Goal: Transaction & Acquisition: Purchase product/service

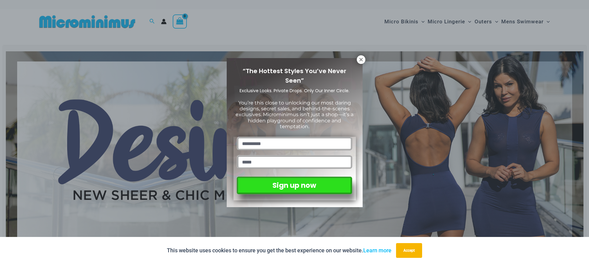
drag, startPoint x: 359, startPoint y: 60, endPoint x: 380, endPoint y: 64, distance: 21.0
click at [359, 60] on icon at bounding box center [361, 60] width 6 height 6
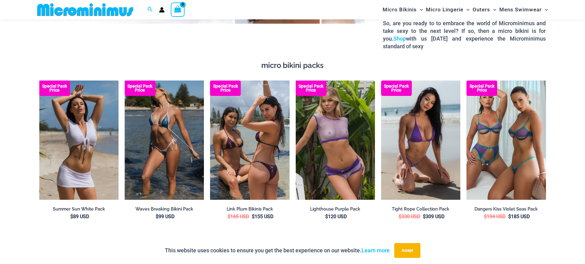
scroll to position [1162, 0]
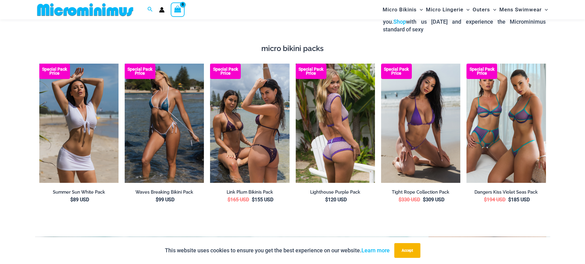
click at [340, 99] on img at bounding box center [335, 123] width 79 height 119
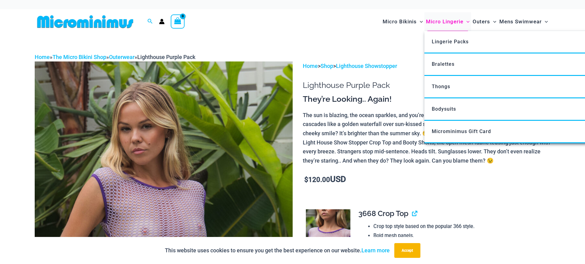
click at [439, 22] on span "Micro Lingerie" at bounding box center [444, 22] width 37 height 16
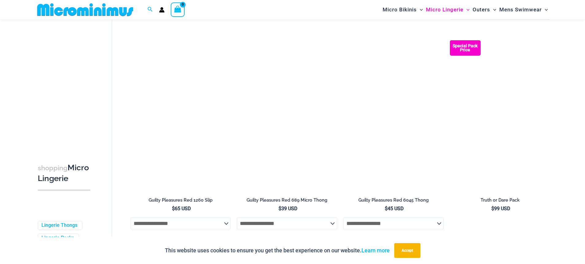
scroll to position [271, 0]
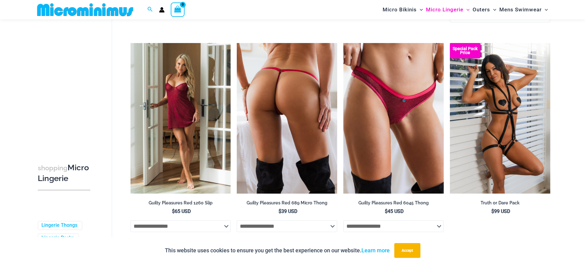
click at [263, 89] on img at bounding box center [287, 118] width 100 height 150
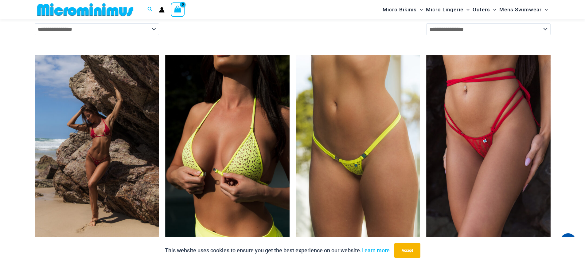
scroll to position [1613, 0]
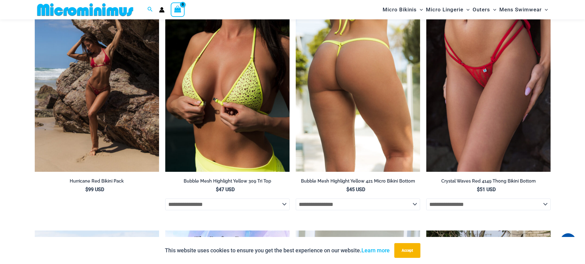
click at [356, 107] on img at bounding box center [358, 78] width 124 height 187
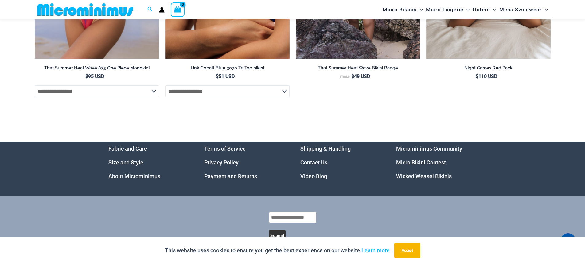
scroll to position [2369, 0]
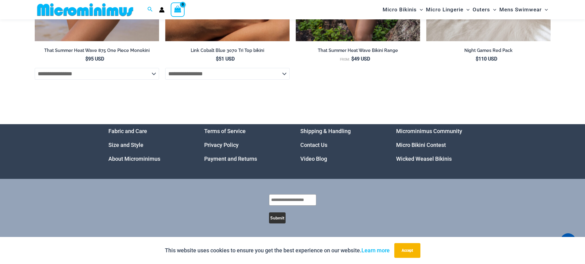
click at [414, 130] on link "Microminimus Community" at bounding box center [429, 131] width 66 height 6
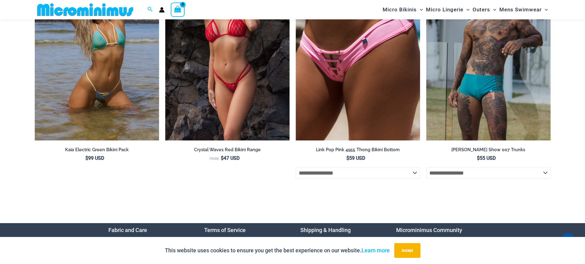
scroll to position [2235, 0]
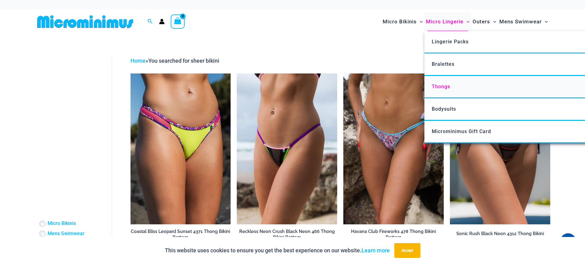
click at [440, 85] on span "Thongs" at bounding box center [440, 86] width 18 height 6
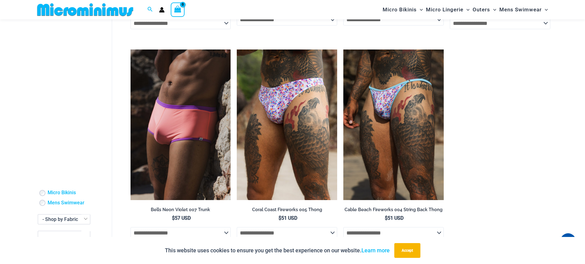
scroll to position [824, 0]
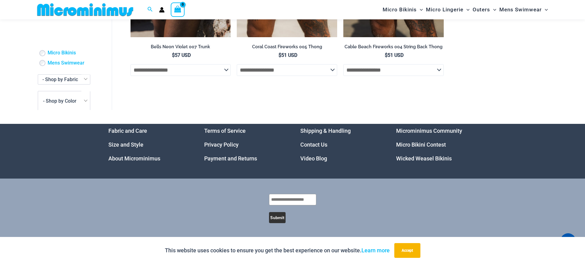
click at [416, 145] on link "Micro Bikini Contest" at bounding box center [421, 144] width 50 height 6
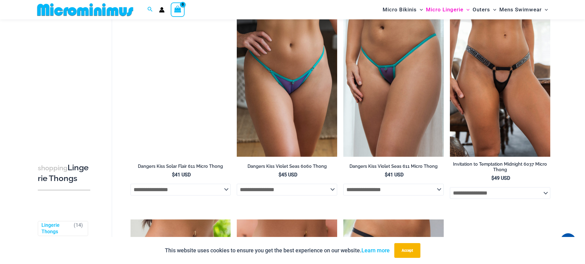
scroll to position [516, 0]
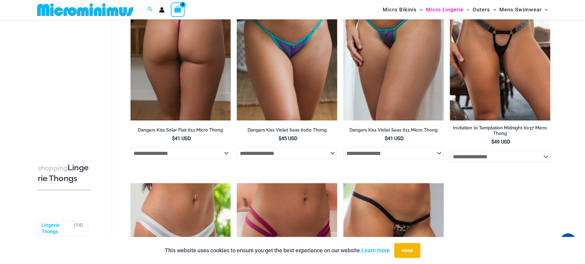
click at [175, 39] on img at bounding box center [180, 45] width 100 height 150
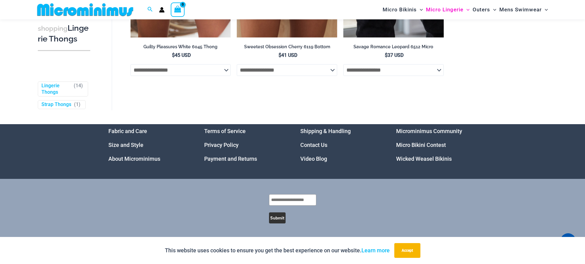
scroll to position [816, 0]
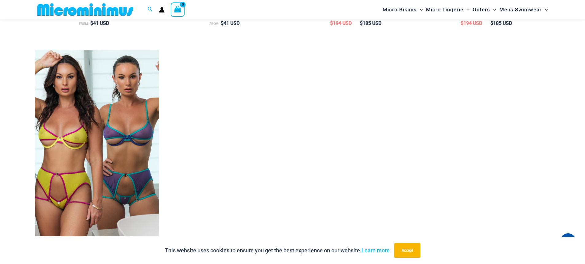
scroll to position [919, 0]
